Goal: Find specific page/section: Find specific page/section

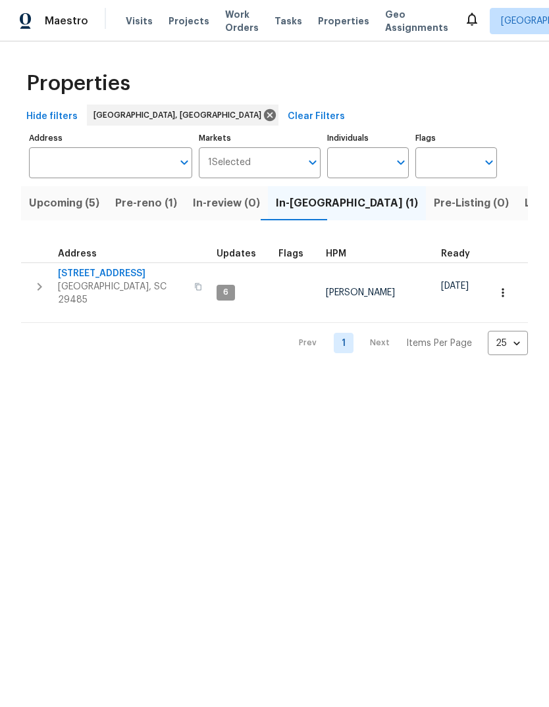
click at [97, 268] on span "[STREET_ADDRESS]" at bounding box center [122, 273] width 128 height 13
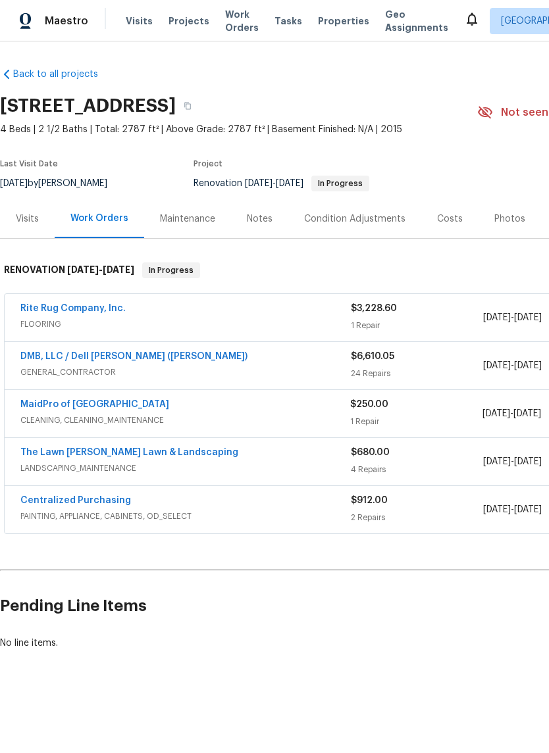
click at [437, 223] on div "Costs" at bounding box center [450, 219] width 26 height 13
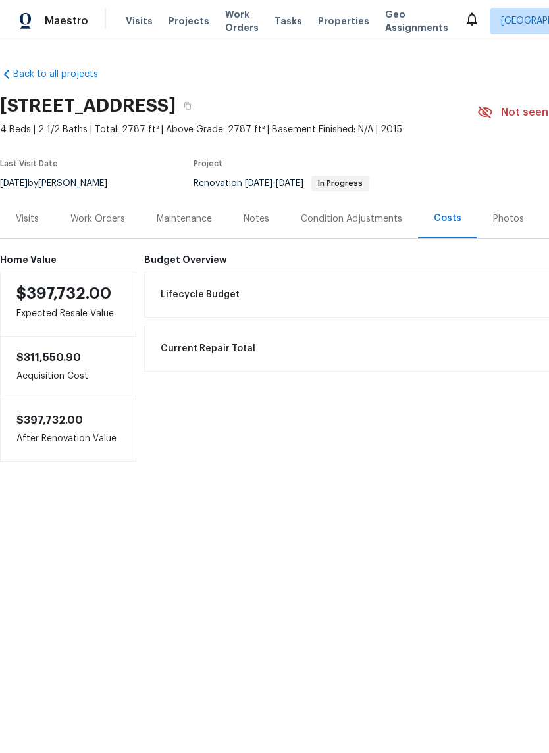
click at [374, 224] on div "Condition Adjustments" at bounding box center [351, 219] width 101 height 13
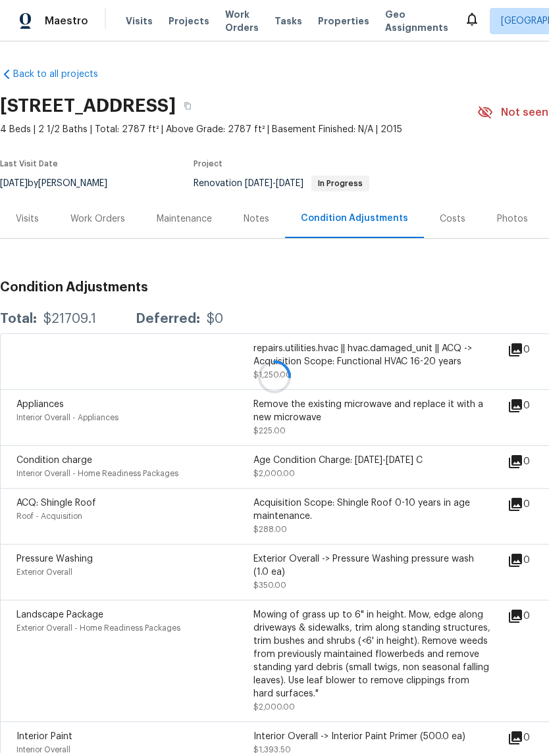
click at [95, 224] on div "Work Orders" at bounding box center [97, 219] width 55 height 13
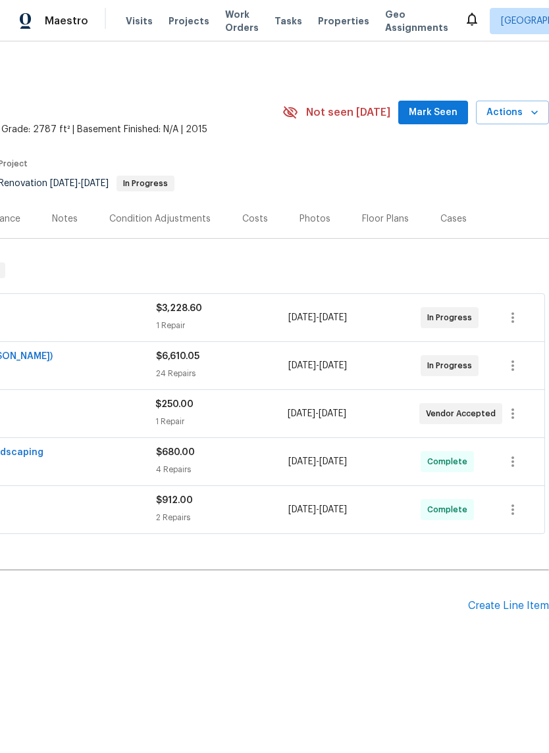
scroll to position [0, 195]
click at [434, 118] on span "Mark Seen" at bounding box center [433, 113] width 49 height 16
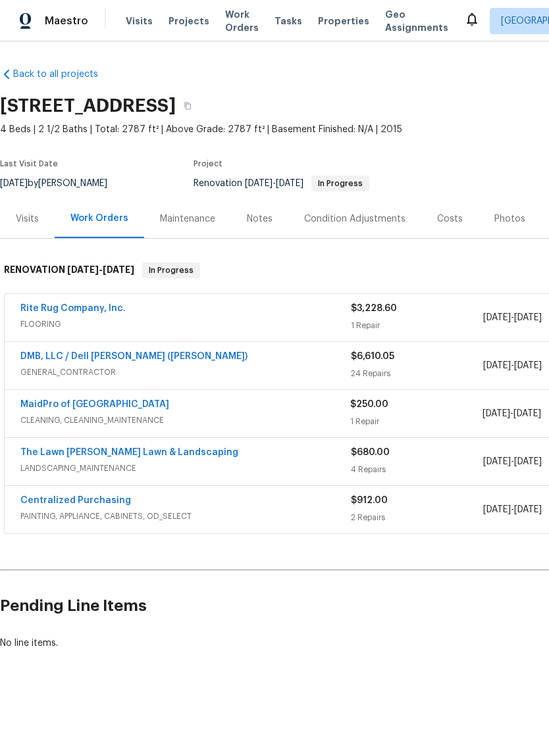
scroll to position [0, 0]
